Goal: Check status: Check status

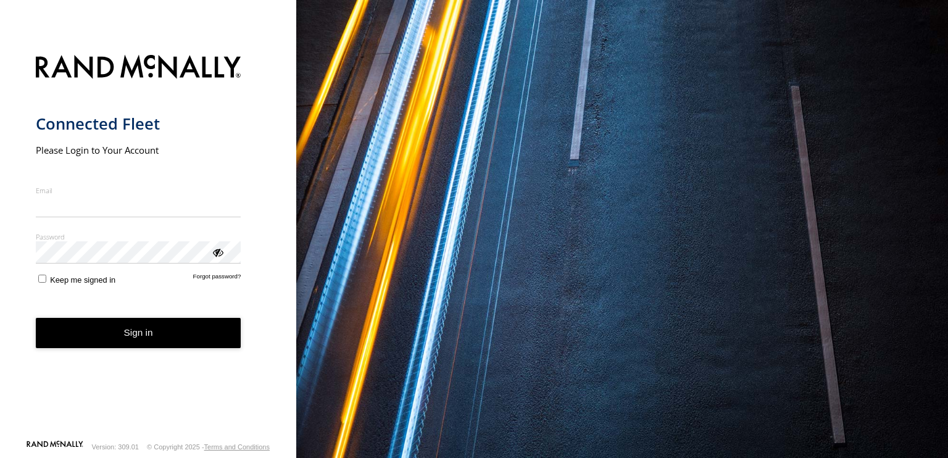
type input "**********"
click at [153, 355] on form "**********" at bounding box center [148, 244] width 225 height 392
click at [142, 325] on button "Sign in" at bounding box center [138, 333] width 205 height 30
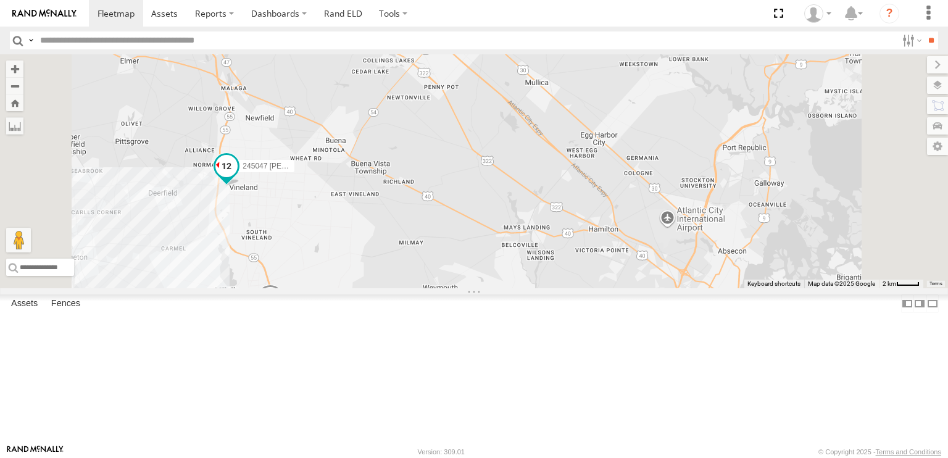
click at [238, 177] on span at bounding box center [226, 166] width 22 height 22
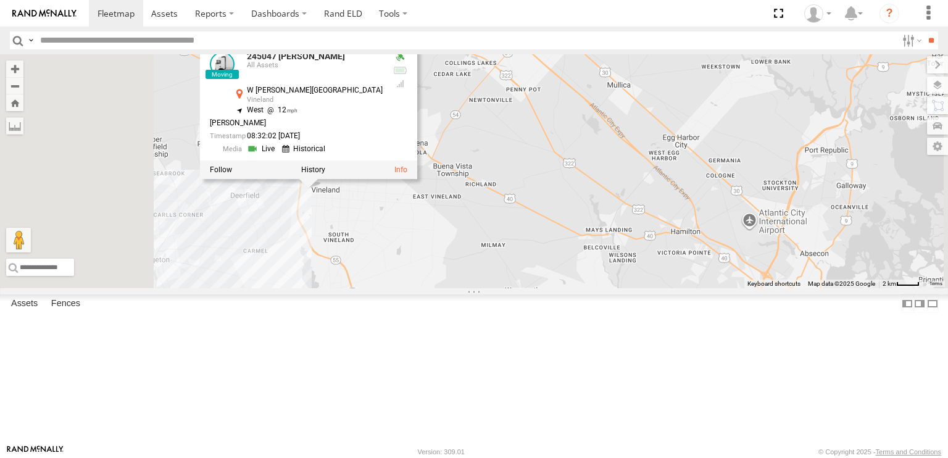
drag, startPoint x: 420, startPoint y: 289, endPoint x: 543, endPoint y: 294, distance: 122.9
click at [543, 288] on div "JTSP Hino 245047 [PERSON_NAME] 390294 [PERSON_NAME] 468332 [PERSON_NAME] 245047…" at bounding box center [474, 171] width 948 height 234
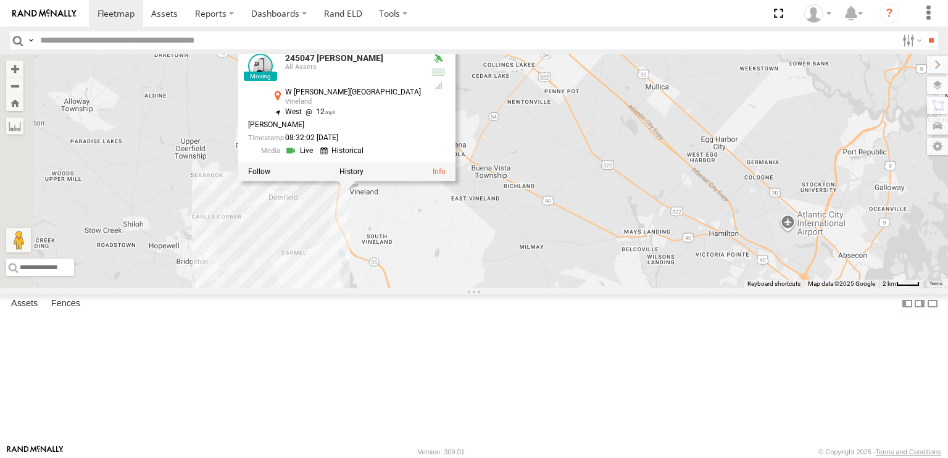
click at [570, 288] on div "JTSP Hino 245047 [PERSON_NAME] 390294 [PERSON_NAME] 468332 [PERSON_NAME] 245047…" at bounding box center [474, 171] width 948 height 234
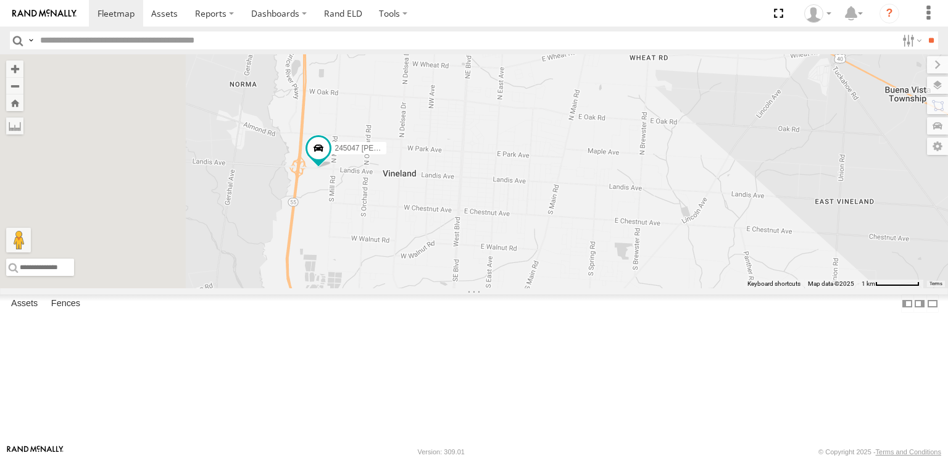
drag, startPoint x: 434, startPoint y: 288, endPoint x: 528, endPoint y: 292, distance: 94.5
click at [528, 288] on div "JTSP Hino 245047 [PERSON_NAME] 390294 [PERSON_NAME] 468332 [PERSON_NAME]" at bounding box center [474, 171] width 948 height 234
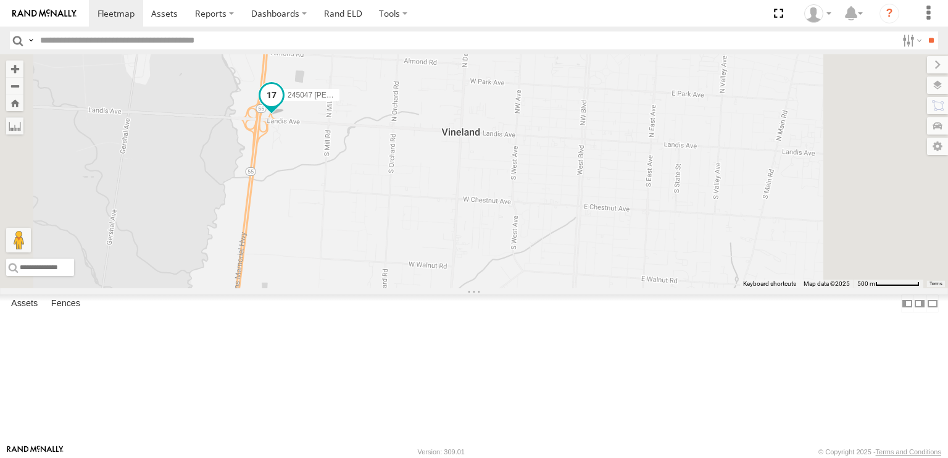
click at [283, 106] on span at bounding box center [271, 95] width 22 height 22
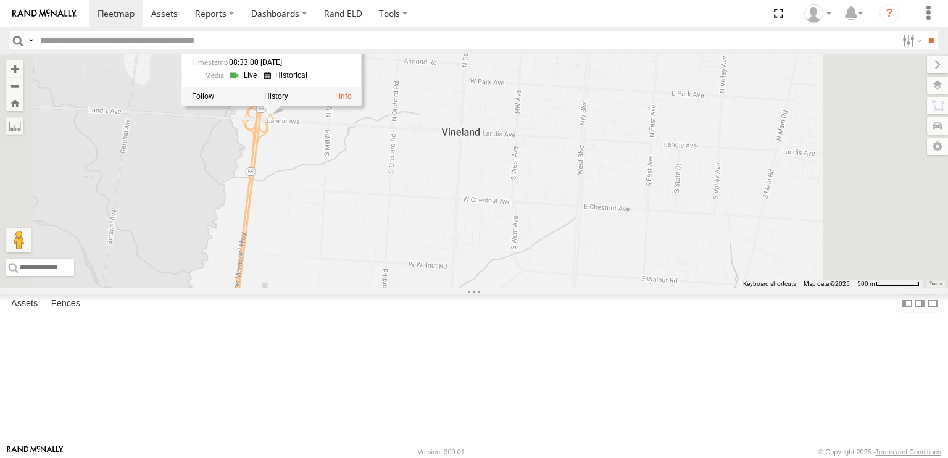
click at [362, 106] on div at bounding box center [272, 96] width 180 height 19
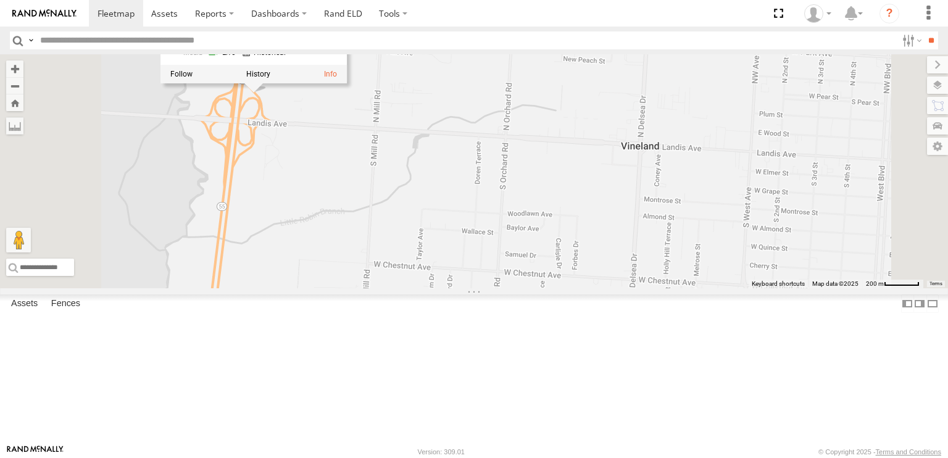
drag, startPoint x: 434, startPoint y: 262, endPoint x: 458, endPoint y: 317, distance: 60.2
click at [458, 288] on div "JTSP Hino 245047 [PERSON_NAME] 390294 [PERSON_NAME] 468332 [PERSON_NAME] 245047…" at bounding box center [474, 171] width 948 height 234
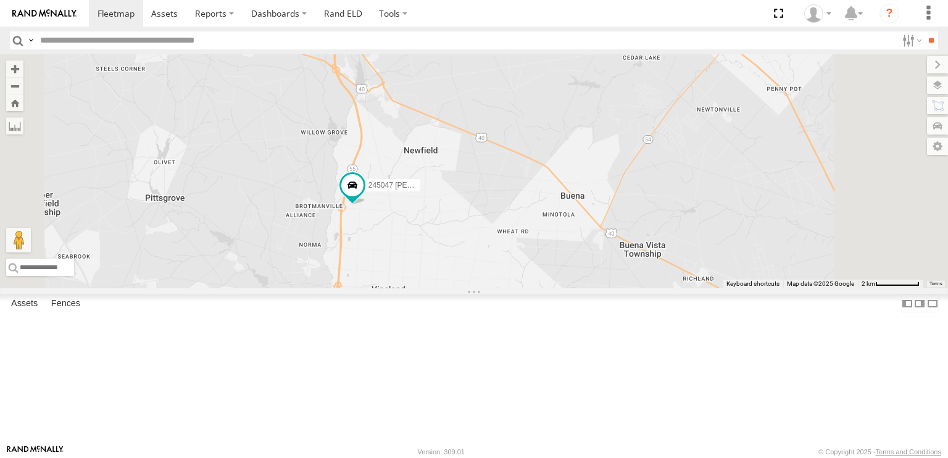
drag, startPoint x: 576, startPoint y: 278, endPoint x: 576, endPoint y: 310, distance: 31.5
click at [576, 288] on div "245047 [PERSON_NAME]" at bounding box center [474, 171] width 948 height 234
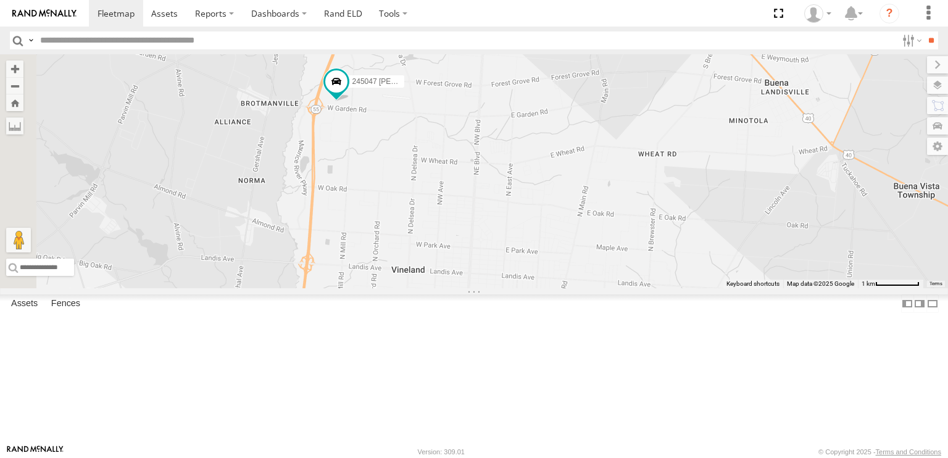
drag, startPoint x: 567, startPoint y: 328, endPoint x: 622, endPoint y: 252, distance: 93.7
click at [622, 252] on div "245047 [PERSON_NAME]" at bounding box center [474, 171] width 948 height 234
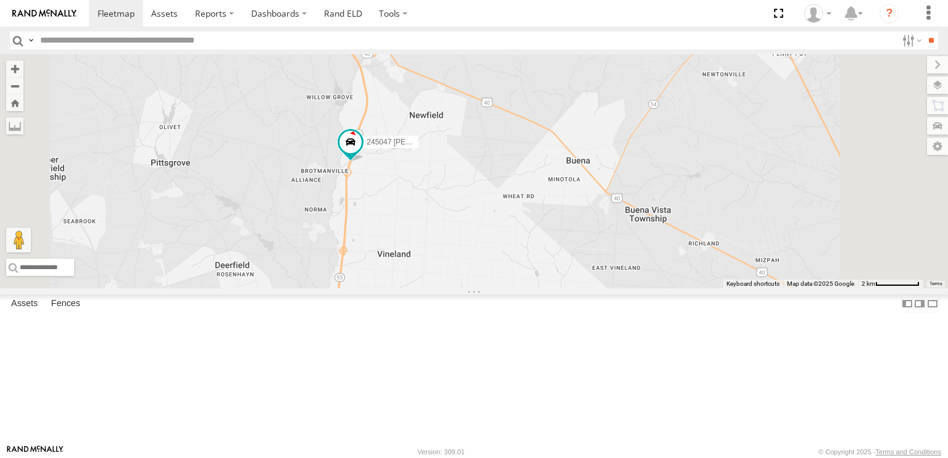
drag, startPoint x: 521, startPoint y: 241, endPoint x: 571, endPoint y: 276, distance: 60.8
click at [571, 276] on div "245047 [PERSON_NAME]" at bounding box center [474, 171] width 948 height 234
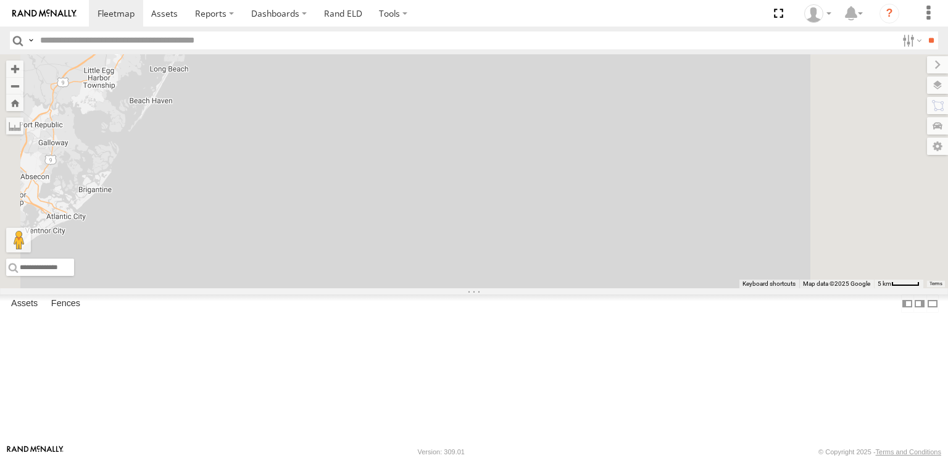
click at [432, 288] on div at bounding box center [474, 171] width 948 height 234
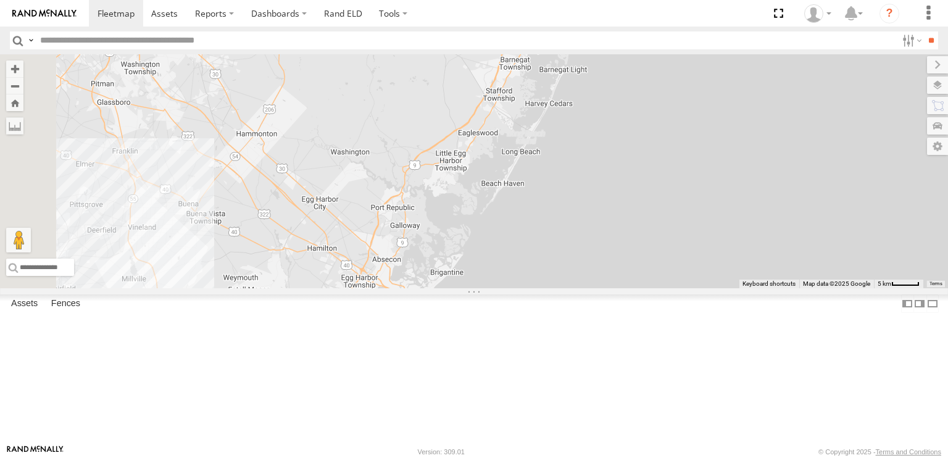
drag, startPoint x: 520, startPoint y: 313, endPoint x: 784, endPoint y: 373, distance: 270.9
click at [784, 288] on div at bounding box center [474, 171] width 948 height 234
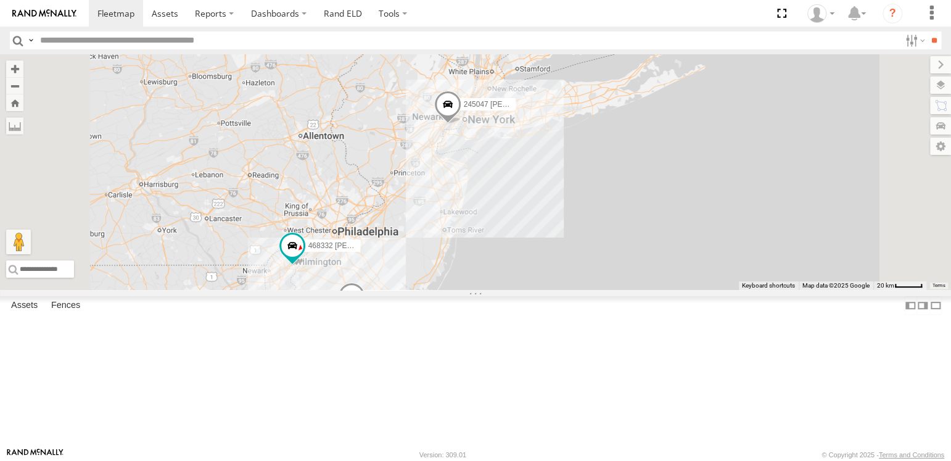
drag, startPoint x: 579, startPoint y: 309, endPoint x: 542, endPoint y: 368, distance: 70.4
click at [542, 290] on div "3 245047 [PERSON_NAME] 390294 [PERSON_NAME] 468332 [PERSON_NAME]" at bounding box center [475, 172] width 951 height 236
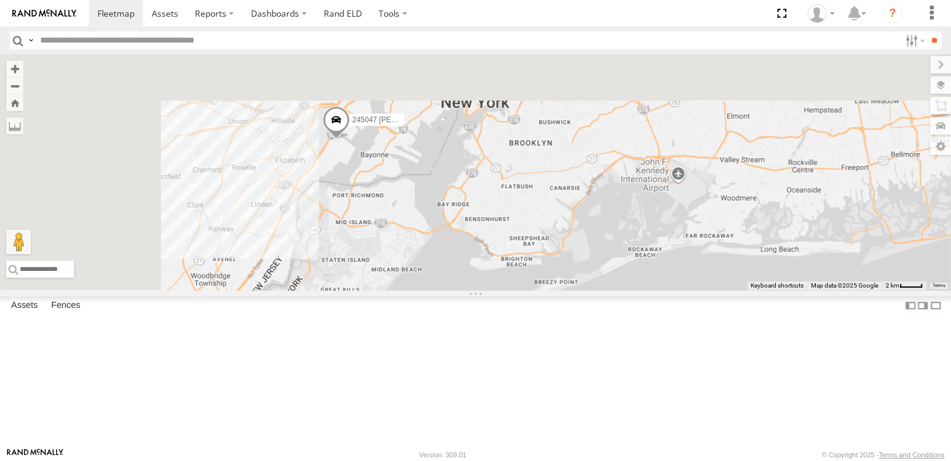
click at [534, 290] on div "245047 [PERSON_NAME] 390294 [PERSON_NAME] 468332 [PERSON_NAME] JTSP Hino" at bounding box center [475, 172] width 951 height 236
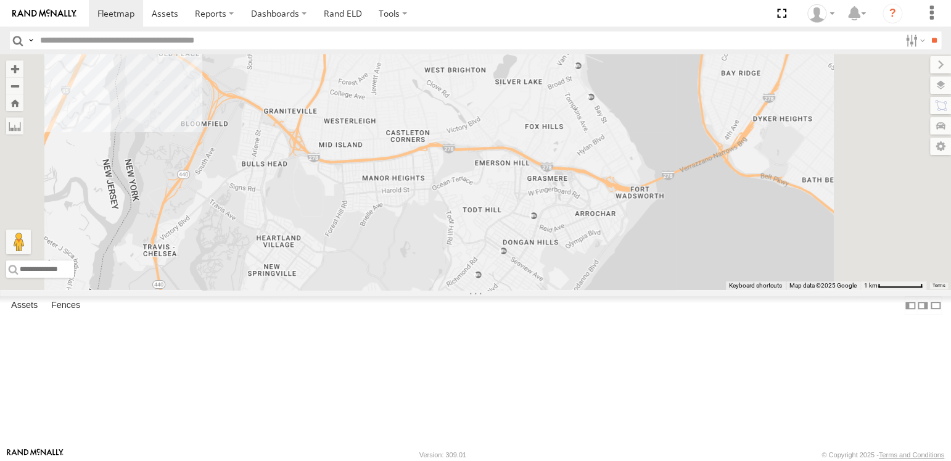
drag, startPoint x: 484, startPoint y: 167, endPoint x: 552, endPoint y: 419, distance: 260.9
click at [552, 290] on div "245047 [PERSON_NAME] 390294 [PERSON_NAME] 468332 [PERSON_NAME] JTSP Hino" at bounding box center [475, 172] width 951 height 236
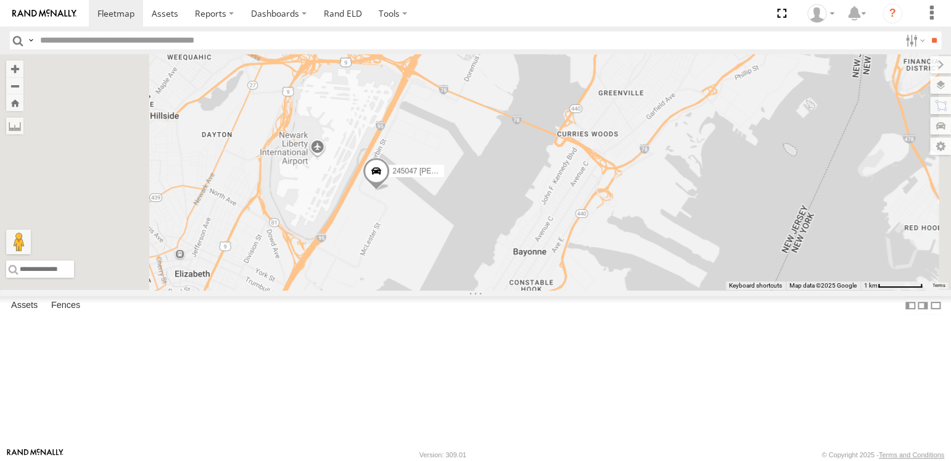
drag, startPoint x: 536, startPoint y: 357, endPoint x: 537, endPoint y: 365, distance: 7.5
click at [537, 290] on div "245047 [PERSON_NAME] 390294 [PERSON_NAME] 468332 [PERSON_NAME] JTSP Hino" at bounding box center [475, 172] width 951 height 236
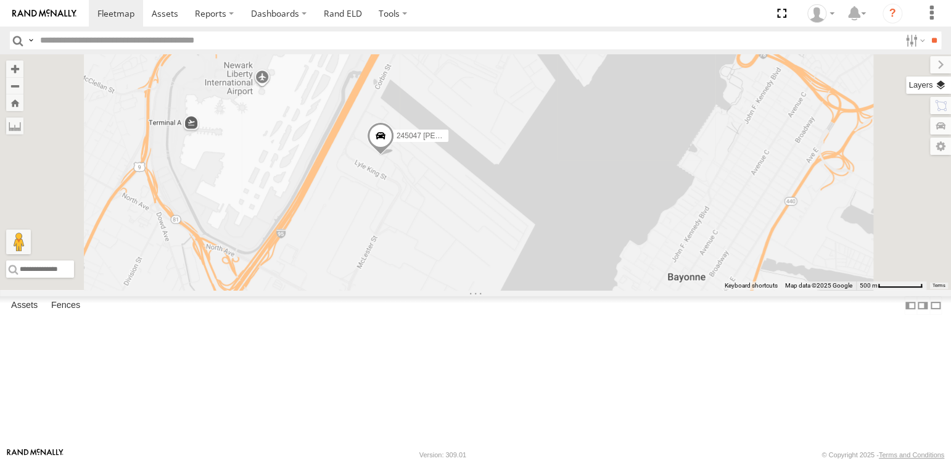
click at [942, 85] on label at bounding box center [928, 85] width 45 height 17
click at [0, 0] on label at bounding box center [0, 0] width 0 height 0
click at [0, 0] on span "Satellite + Roadmap" at bounding box center [0, 0] width 0 height 0
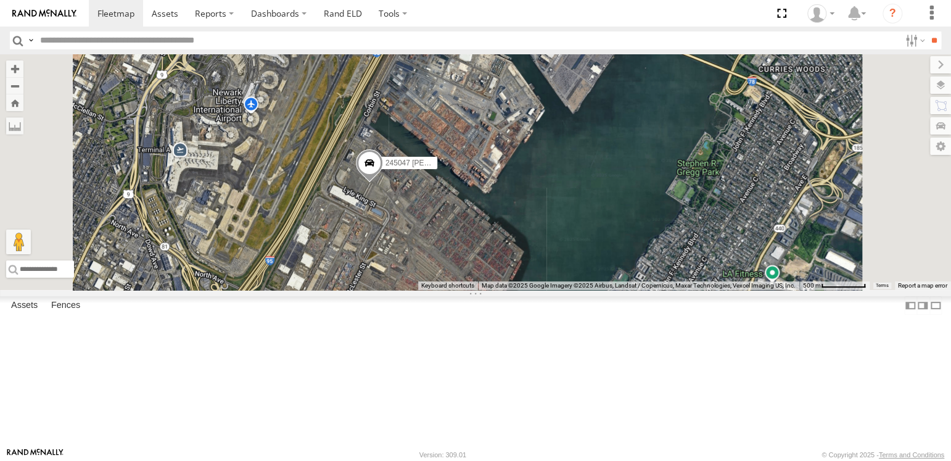
drag, startPoint x: 521, startPoint y: 302, endPoint x: 501, endPoint y: 355, distance: 56.6
click at [501, 290] on div "245047 [PERSON_NAME] 390294 [PERSON_NAME] 468332 [PERSON_NAME] JTSP Hino" at bounding box center [475, 172] width 951 height 236
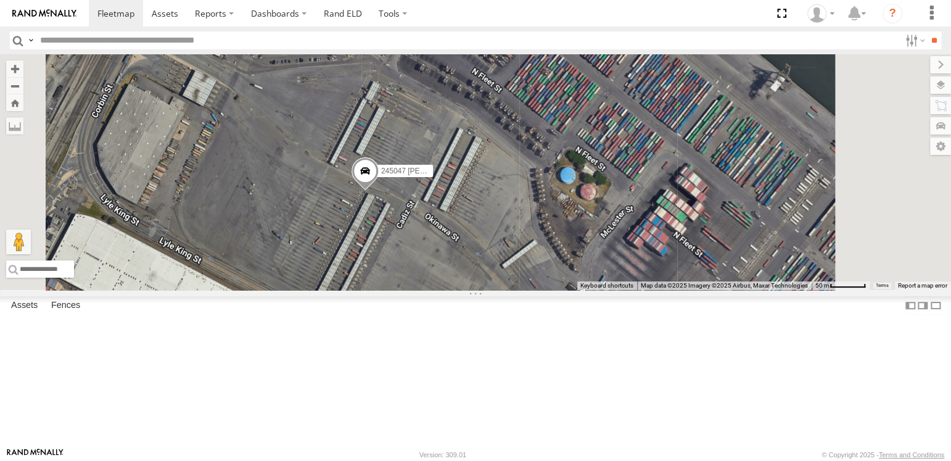
drag, startPoint x: 529, startPoint y: 367, endPoint x: 540, endPoint y: 313, distance: 55.5
click at [540, 290] on div "245047 [PERSON_NAME] 390294 [PERSON_NAME] 468332 [PERSON_NAME] JTSP Hino" at bounding box center [475, 172] width 951 height 236
